Goal: Transaction & Acquisition: Purchase product/service

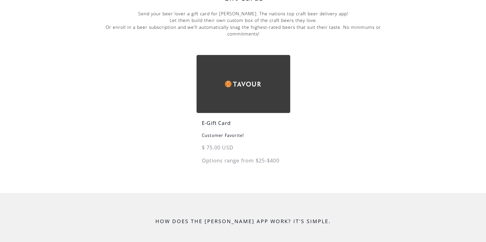
scroll to position [67, 0]
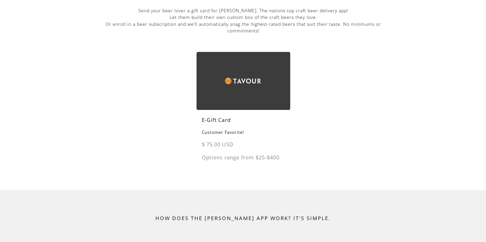
click at [225, 120] on h5 "E-Gift Card" at bounding box center [243, 122] width 94 height 13
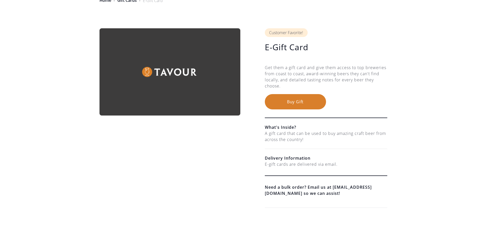
scroll to position [29, 0]
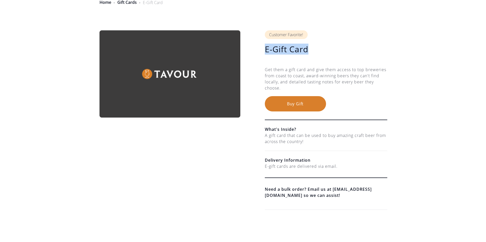
drag, startPoint x: 310, startPoint y: 50, endPoint x: 262, endPoint y: 50, distance: 47.9
click at [262, 50] on div "Customer Favorite! E-Gift Card $ 75.00 USD $ 75.00 USD Get them a gift card and…" at bounding box center [243, 121] width 288 height 182
copy h1 "E-Gift Card"
